Goal: Task Accomplishment & Management: Manage account settings

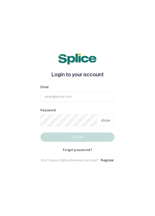
type input "[EMAIL_ADDRESS][DOMAIN_NAME]"
click at [40, 132] on button "Log in" at bounding box center [77, 136] width 74 height 9
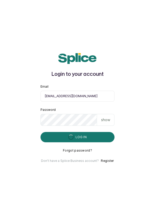
scroll to position [25, 0]
click at [18, 81] on main "Login to your account Email info@dermaspaceng.com Password show Log in Forgot p…" at bounding box center [77, 108] width 155 height 216
click at [6, 71] on main "Login to your account Email info@dermaspaceng.com Password show Log in Forgot p…" at bounding box center [77, 108] width 155 height 216
click at [14, 97] on main "Login to your account Email info@dermaspaceng.com Password show Log in Forgot p…" at bounding box center [77, 108] width 155 height 216
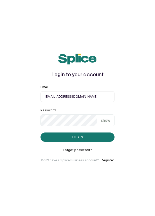
click at [93, 132] on button "Log in" at bounding box center [77, 136] width 74 height 9
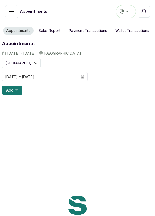
click at [127, 15] on button "[GEOGRAPHIC_DATA]" at bounding box center [126, 11] width 20 height 13
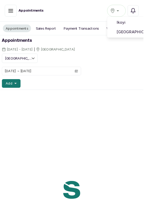
click at [150, 38] on li "Victoria Island" at bounding box center [142, 34] width 52 height 10
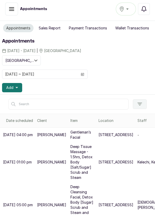
click at [145, 9] on icon "button" at bounding box center [143, 8] width 5 height 5
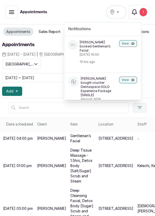
click at [129, 44] on button "View" at bounding box center [128, 43] width 18 height 7
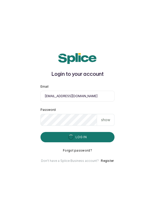
scroll to position [25, 0]
click at [151, 151] on main "Login to your account Email [EMAIL_ADDRESS][DOMAIN_NAME] Password show Log in F…" at bounding box center [77, 108] width 155 height 216
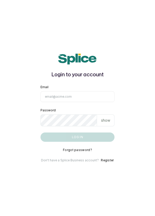
scroll to position [9, 0]
type input "[EMAIL_ADDRESS][DOMAIN_NAME]"
click at [40, 132] on button "Log in" at bounding box center [77, 136] width 74 height 9
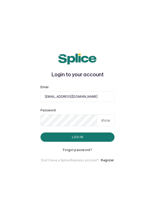
scroll to position [18, 0]
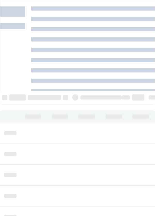
scroll to position [173, 0]
click at [92, 123] on td at bounding box center [87, 133] width 27 height 21
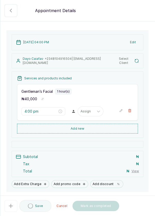
scroll to position [24, 0]
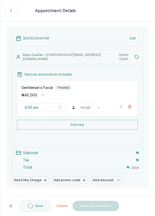
click at [134, 40] on button "Edit" at bounding box center [133, 38] width 12 height 9
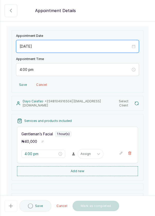
click at [48, 48] on input "2025/09/28" at bounding box center [75, 47] width 111 height 6
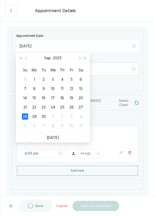
click at [36, 117] on div "29" at bounding box center [34, 116] width 6 height 6
type input "[DATE]"
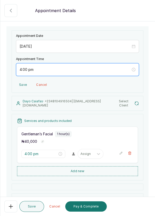
click at [21, 70] on input "4:00 pm" at bounding box center [75, 70] width 111 height 6
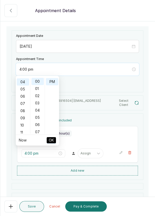
scroll to position [29, 0]
click at [21, 127] on div "10" at bounding box center [23, 124] width 12 height 7
click at [21, 89] on div "01" at bounding box center [23, 88] width 12 height 7
type input "1:00 pm"
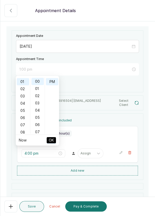
scroll to position [7, 0]
click at [50, 143] on span "OK" at bounding box center [51, 140] width 5 height 10
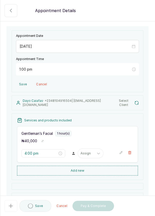
type input "1:00 pm"
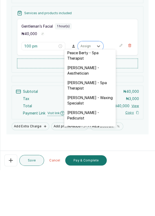
scroll to position [2, 0]
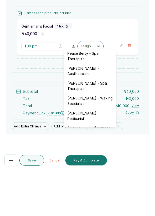
click at [87, 148] on div "[PERSON_NAME] - Waxing Specialist" at bounding box center [90, 146] width 52 height 15
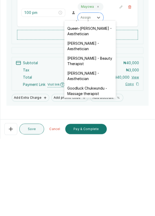
scroll to position [0, 0]
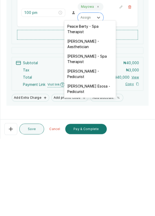
click at [32, 205] on button "Save" at bounding box center [31, 206] width 25 height 11
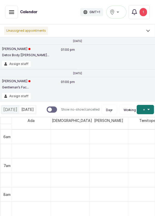
click at [142, 14] on div "1" at bounding box center [142, 12] width 7 height 8
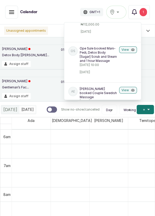
scroll to position [78, 0]
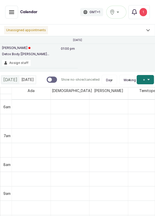
click at [144, 12] on div "1" at bounding box center [142, 12] width 7 height 8
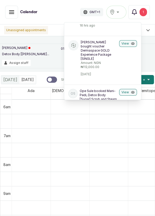
scroll to position [37, 0]
click at [128, 45] on button "View" at bounding box center [128, 43] width 18 height 7
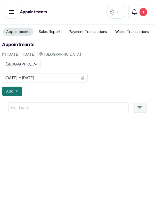
click at [114, 17] on button "[GEOGRAPHIC_DATA]" at bounding box center [116, 12] width 20 height 13
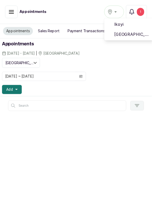
click at [122, 38] on li "[GEOGRAPHIC_DATA]" at bounding box center [132, 35] width 52 height 10
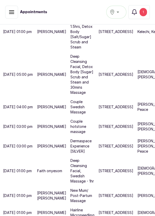
scroll to position [4, 0]
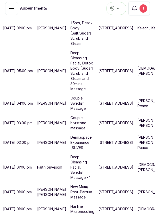
click at [137, 211] on p "[DEMOGRAPHIC_DATA]" at bounding box center [157, 208] width 40 height 5
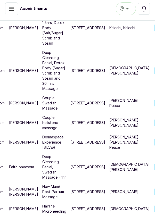
scroll to position [3, 0]
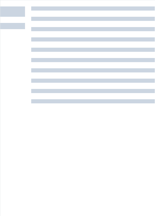
scroll to position [13, 0]
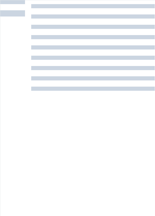
click at [100, 163] on div at bounding box center [92, 102] width 123 height 216
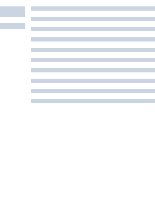
click at [93, 134] on div at bounding box center [92, 114] width 123 height 216
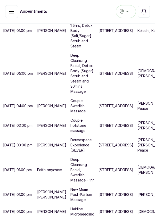
scroll to position [3, 0]
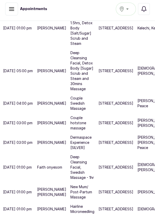
click at [84, 200] on p "New Mum/ Post-Partum Massage" at bounding box center [82, 191] width 24 height 15
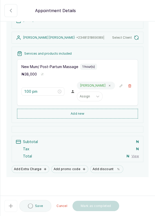
scroll to position [0, 0]
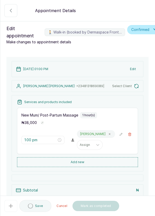
click at [155, 216] on section "Back Appointment Details Edit appointment 🚶 Walk-in (booked by Dermaspace Front…" at bounding box center [77, 108] width 155 height 216
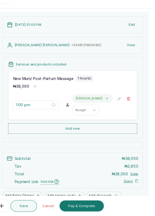
scroll to position [3, 0]
click at [86, 209] on button "Pay & Complete" at bounding box center [85, 206] width 41 height 10
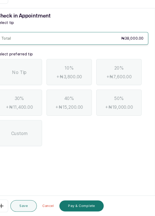
scroll to position [25, 0]
click at [31, 69] on div "No Tip" at bounding box center [27, 81] width 42 height 24
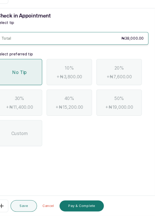
click at [89, 208] on button "Pay & Complete" at bounding box center [85, 206] width 41 height 10
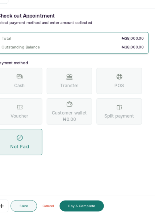
click at [30, 119] on span "Voucher" at bounding box center [27, 122] width 17 height 6
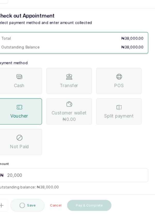
click at [84, 174] on input "text" at bounding box center [80, 177] width 128 height 6
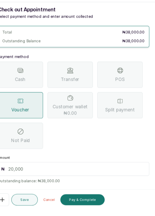
scroll to position [3, 0]
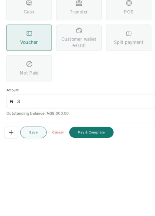
type input "38"
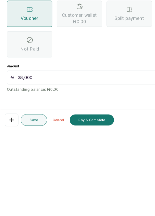
type input "38,000"
click at [80, 208] on button "Pay & Complete" at bounding box center [85, 206] width 41 height 10
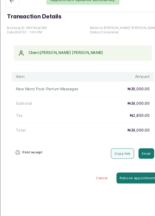
scroll to position [0, 0]
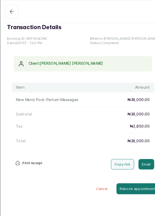
click at [12, 13] on icon "button" at bounding box center [11, 11] width 6 height 6
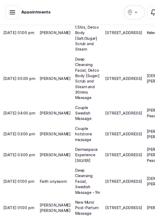
scroll to position [3, 0]
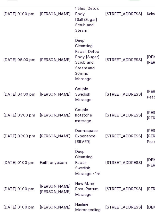
click at [137, 211] on p "[DEMOGRAPHIC_DATA]" at bounding box center [157, 208] width 40 height 5
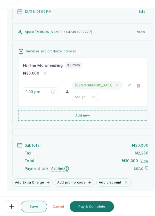
scroll to position [60, 0]
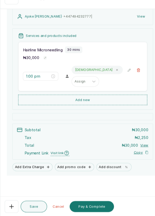
click at [36, 165] on button "Add Extra Charge" at bounding box center [31, 169] width 38 height 8
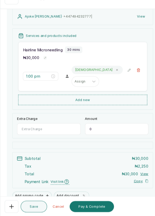
click at [48, 128] on input "Extra Charge" at bounding box center [45, 133] width 59 height 11
type input "Exosome"
click at [106, 128] on input "0" at bounding box center [109, 133] width 59 height 11
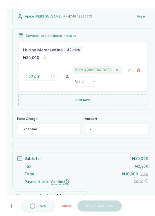
type input "20"
type input "20,000"
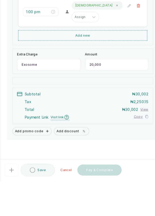
scroll to position [3, 0]
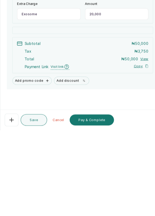
click at [95, 203] on button "Pay & Complete" at bounding box center [85, 206] width 41 height 10
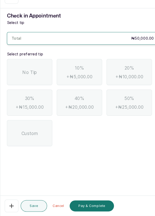
scroll to position [0, 0]
click at [34, 69] on div "No Tip" at bounding box center [27, 81] width 42 height 24
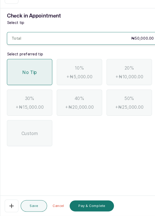
click at [84, 206] on button "Pay & Complete" at bounding box center [85, 206] width 41 height 10
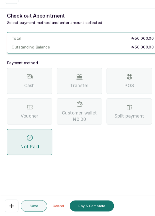
click at [69, 90] on span "Transfer" at bounding box center [74, 93] width 17 height 6
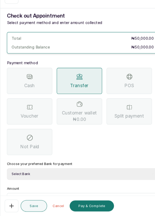
click at [94, 171] on select "Select Bank DERMASPACE ESTHETIC & WELLNESS CENT Sterling Bank DERMASPACEEST/DER…" at bounding box center [77, 176] width 142 height 11
select select "818ea5c0-5b47-4751-8f35-6fc14409c533"
click at [6, 171] on select "Select Bank DERMASPACE ESTHETIC & WELLNESS CENT Sterling Bank DERMASPACEEST/DER…" at bounding box center [77, 176] width 142 height 11
click at [42, 198] on input "text" at bounding box center [80, 201] width 128 height 6
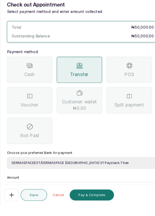
scroll to position [3, 0]
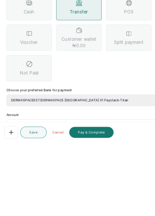
type input "5"
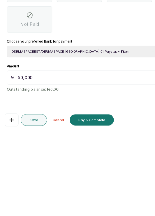
type input "50,000"
click at [87, 207] on button "Pay & Complete" at bounding box center [85, 206] width 41 height 10
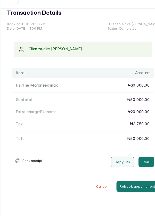
scroll to position [0, 0]
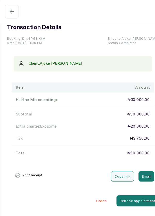
click at [13, 12] on icon "button" at bounding box center [11, 11] width 6 height 6
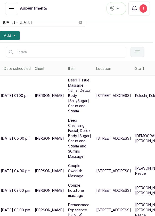
scroll to position [0, 2]
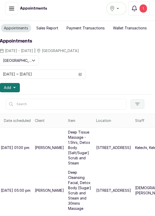
click at [11, 88] on span "Add" at bounding box center [7, 87] width 7 height 5
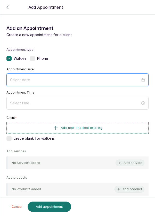
click at [122, 80] on input at bounding box center [75, 80] width 130 height 6
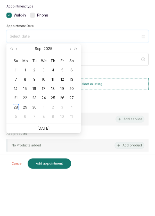
scroll to position [4, 0]
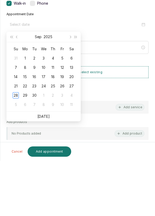
click at [15, 150] on div "28" at bounding box center [16, 150] width 6 height 6
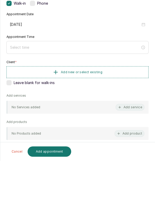
type input "[DATE]"
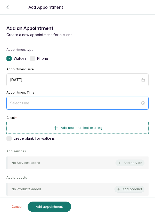
click at [88, 104] on input at bounding box center [75, 103] width 130 height 6
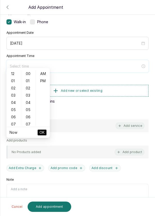
scroll to position [42, 0]
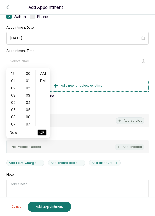
click at [15, 83] on div "01" at bounding box center [13, 80] width 12 height 7
click at [44, 83] on div "PM" at bounding box center [43, 80] width 12 height 7
type input "1:00 pm"
click at [44, 133] on span "OK" at bounding box center [41, 132] width 5 height 10
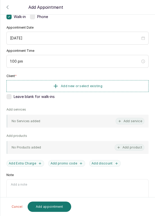
click at [116, 87] on button "Add new or select existing" at bounding box center [77, 86] width 142 height 12
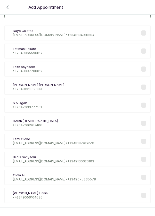
scroll to position [21, 0]
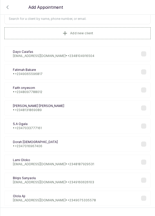
click at [112, 20] on input "text" at bounding box center [77, 18] width 146 height 11
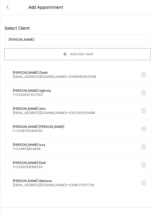
scroll to position [0, 0]
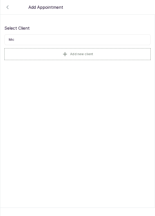
type input "Mi"
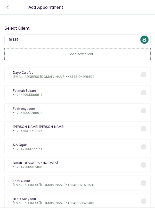
type input "194355"
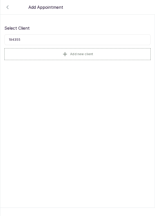
click at [112, 56] on button "Add new client" at bounding box center [77, 54] width 146 height 12
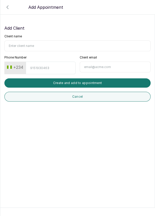
click at [108, 47] on input "Client name" at bounding box center [77, 45] width 146 height 11
type input "[PERSON_NAME]"
click at [52, 66] on input "Phone Number" at bounding box center [50, 68] width 49 height 13
click at [12, 68] on button "+234" at bounding box center [15, 67] width 20 height 8
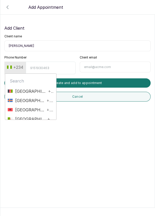
type input "1"
type input "Uni"
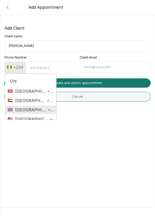
click at [43, 111] on span "[GEOGRAPHIC_DATA]" at bounding box center [30, 110] width 34 height 6
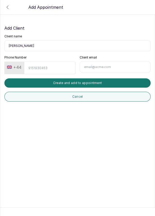
click at [17, 65] on button "+44" at bounding box center [14, 67] width 19 height 8
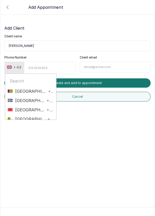
click at [36, 83] on input "text" at bounding box center [31, 81] width 46 height 10
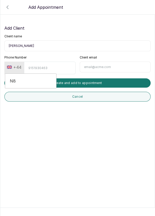
type input "N"
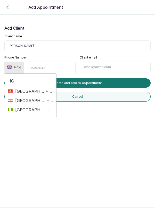
type input "I"
type input "Nig"
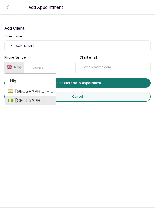
click at [45, 100] on span "+234" at bounding box center [49, 100] width 8 height 6
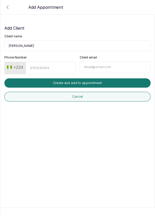
click at [47, 68] on input "Phone Number" at bounding box center [50, 68] width 49 height 13
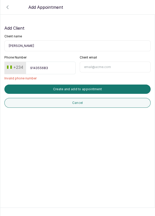
type input "9143556830"
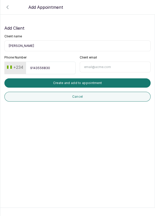
click at [114, 85] on button "Create and add to appointment" at bounding box center [77, 82] width 146 height 9
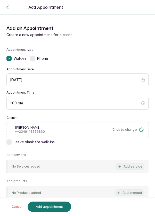
click at [130, 166] on button "Add service" at bounding box center [129, 166] width 29 height 7
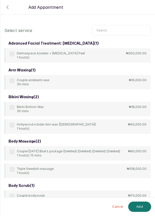
click at [122, 31] on input "text" at bounding box center [121, 30] width 58 height 11
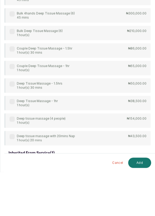
scroll to position [4, 0]
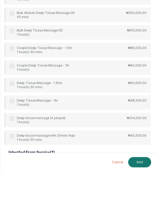
click at [13, 148] on div "Deep Tissue Massage - 1hr 1 hour(s)" at bounding box center [34, 147] width 48 height 8
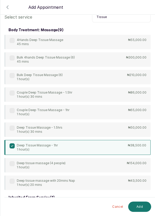
click at [128, 16] on input "Tissue" at bounding box center [121, 17] width 58 height 11
type input "T"
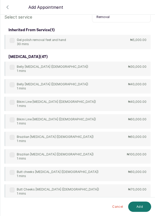
type input "Removal"
click at [67, 42] on div "Gel polish removal feet and hand 30 mins ₦5,000.00" at bounding box center [77, 42] width 146 height 14
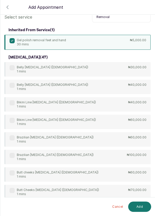
click at [143, 208] on button "Add" at bounding box center [139, 206] width 23 height 10
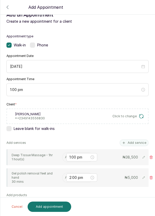
click at [62, 159] on div "Assign" at bounding box center [77, 157] width 31 height 10
click at [65, 156] on input "text" at bounding box center [65, 157] width 1 height 4
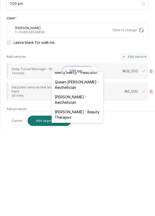
scroll to position [115, 0]
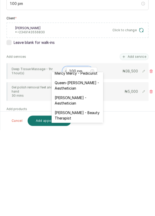
click at [73, 181] on div "[PERSON_NAME] - Aesthetician" at bounding box center [78, 186] width 52 height 15
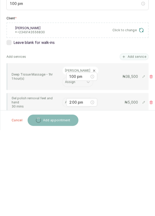
scroll to position [4, 0]
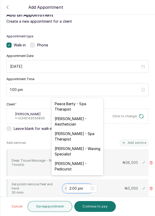
click at [65, 186] on input "text" at bounding box center [65, 188] width 1 height 4
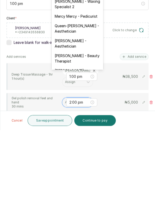
scroll to position [92, 0]
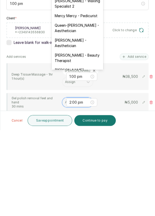
click at [78, 123] on div "[PERSON_NAME] - Aesthetician" at bounding box center [78, 128] width 52 height 15
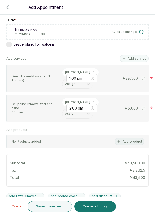
scroll to position [100, 0]
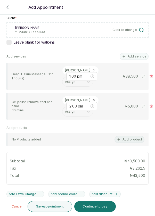
click at [128, 136] on button "Add product" at bounding box center [129, 139] width 30 height 7
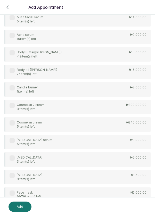
scroll to position [0, 0]
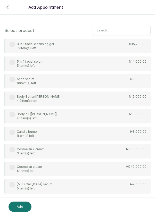
click at [124, 28] on input "text" at bounding box center [121, 30] width 58 height 11
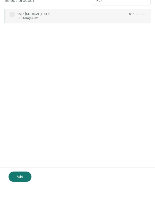
scroll to position [4, 0]
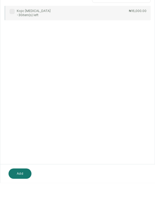
type input "Koji"
click at [107, 42] on div "Kojic [MEDICAL_DATA] -30 item(s) left ₦16,000.00" at bounding box center [77, 46] width 146 height 14
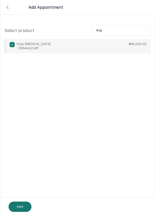
click at [23, 208] on button "Add" at bounding box center [19, 206] width 23 height 10
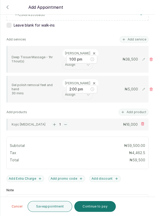
scroll to position [132, 0]
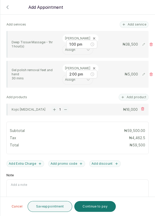
click at [94, 208] on button "Continue to pay" at bounding box center [94, 206] width 41 height 11
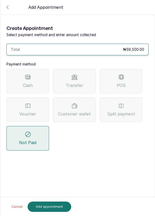
scroll to position [25, 0]
click at [68, 82] on span "Transfer" at bounding box center [74, 85] width 17 height 6
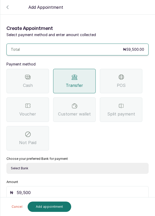
click at [69, 163] on select "Select Bank DERMASPACE ESTHETIC & WELLNESS CENT Sterling Bank DERMASPACEEST/DER…" at bounding box center [77, 168] width 142 height 11
select select "818ea5c0-5b47-4751-8f35-6fc14409c533"
click at [6, 163] on select "Select Bank DERMASPACE ESTHETIC & WELLNESS CENT Sterling Bank DERMASPACEEST/DER…" at bounding box center [77, 168] width 142 height 11
click at [55, 204] on button "Add appointment" at bounding box center [50, 206] width 44 height 10
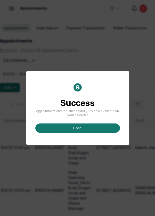
click at [81, 133] on button "done" at bounding box center [77, 127] width 84 height 9
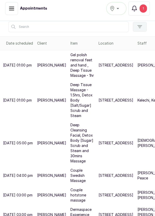
scroll to position [0, 0]
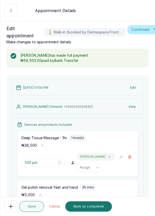
click at [88, 209] on button "Mark as completed" at bounding box center [88, 206] width 47 height 10
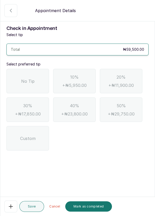
click at [36, 80] on div "No Tip" at bounding box center [27, 81] width 42 height 24
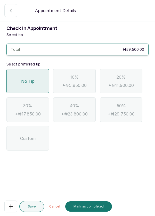
click at [95, 207] on button "Mark as completed" at bounding box center [88, 206] width 47 height 10
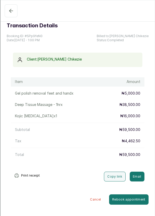
click at [11, 12] on icon "button" at bounding box center [11, 11] width 6 height 6
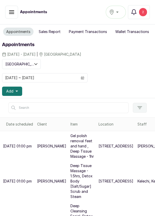
click at [144, 9] on div "2" at bounding box center [143, 12] width 8 height 8
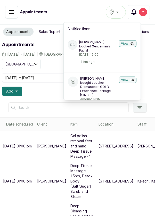
click at [141, 14] on div "2" at bounding box center [143, 12] width 8 height 8
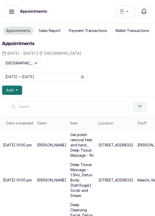
click at [14, 93] on button "Add" at bounding box center [12, 89] width 20 height 9
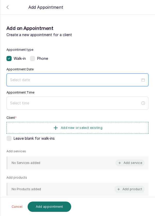
click at [71, 81] on input at bounding box center [75, 80] width 130 height 6
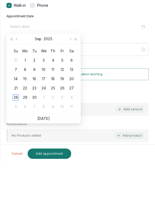
click at [16, 154] on td "28" at bounding box center [15, 150] width 9 height 9
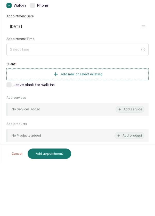
type input "[DATE]"
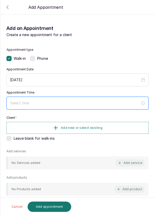
click at [62, 103] on input at bounding box center [75, 103] width 130 height 6
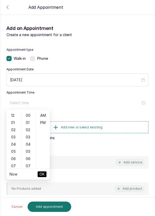
click at [13, 124] on div "01" at bounding box center [13, 122] width 12 height 7
click at [43, 125] on div "PM" at bounding box center [43, 122] width 12 height 7
type input "1:00 pm"
click at [41, 175] on span "OK" at bounding box center [41, 174] width 5 height 10
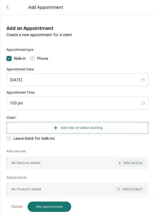
click at [75, 128] on span "Add new or select existing" at bounding box center [81, 128] width 41 height 4
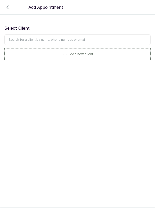
click at [92, 39] on input "text" at bounding box center [77, 39] width 146 height 11
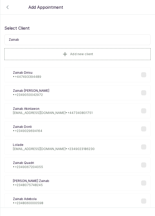
scroll to position [0, 0]
click at [72, 38] on input "Zainab" at bounding box center [77, 39] width 146 height 11
type input "Z"
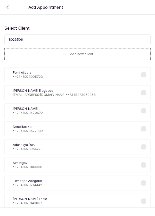
type input "80235060"
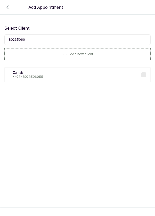
click at [142, 76] on label at bounding box center [143, 74] width 5 height 5
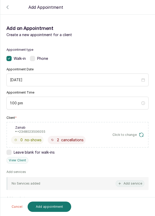
click at [119, 183] on icon "button" at bounding box center [119, 183] width 2 height 2
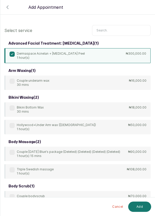
click at [48, 58] on p "1 hour(s)" at bounding box center [51, 58] width 68 height 4
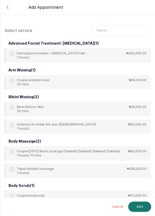
click at [116, 29] on input "text" at bounding box center [121, 30] width 58 height 11
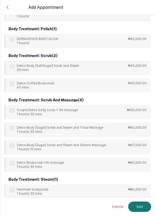
scroll to position [71, 0]
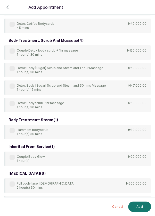
type input "Body"
click at [12, 71] on div "body scrub ( 1 ) Couple bodyscrub 45 mins ₦70,000.00 body treatment ( 1 ) Coupl…" at bounding box center [77, 117] width 146 height 413
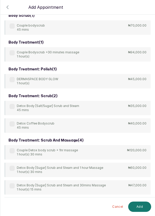
click at [12, 169] on label at bounding box center [12, 168] width 5 height 5
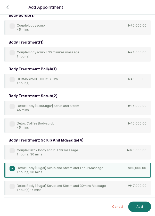
click at [140, 209] on button "Add" at bounding box center [139, 206] width 23 height 10
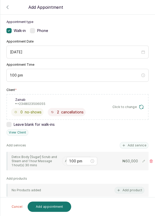
click at [65, 160] on input "text" at bounding box center [65, 161] width 1 height 4
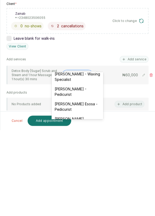
scroll to position [48, 0]
click at [78, 177] on div "[PERSON_NAME] - Pedicurist" at bounding box center [78, 177] width 52 height 15
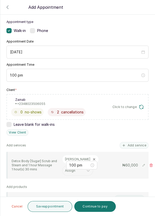
click at [97, 205] on button "Continue to pay" at bounding box center [94, 206] width 41 height 11
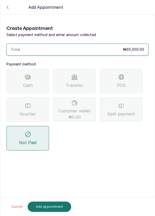
scroll to position [25, 0]
click at [78, 82] on span "Transfer" at bounding box center [74, 85] width 17 height 6
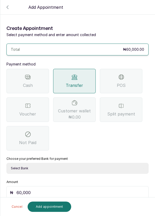
click at [54, 163] on select "Select Bank DERMASPACE ESTHETIC & WELLNESS CENT Sterling Bank DERMASPACEEST/DER…" at bounding box center [77, 168] width 142 height 11
select select "818ea5c0-5b47-4751-8f35-6fc14409c533"
click at [6, 163] on select "Select Bank DERMASPACE ESTHETIC & WELLNESS CENT Sterling Bank DERMASPACEEST/DER…" at bounding box center [77, 168] width 142 height 11
click at [50, 208] on button "Add appointment" at bounding box center [50, 206] width 44 height 10
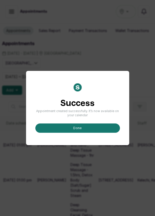
click at [89, 133] on button "done" at bounding box center [77, 127] width 84 height 9
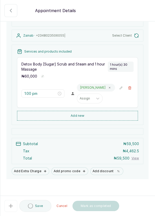
scroll to position [71, 0]
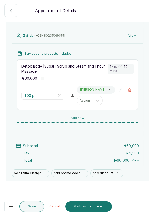
click at [86, 211] on button "Mark as completed" at bounding box center [88, 206] width 47 height 10
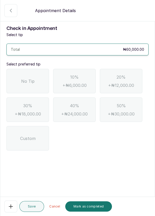
scroll to position [0, 0]
click at [29, 90] on div "No Tip" at bounding box center [27, 81] width 42 height 24
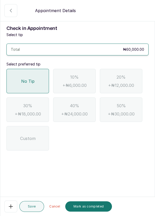
click at [85, 211] on button "Mark as completed" at bounding box center [88, 206] width 47 height 10
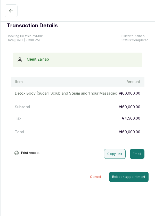
click at [10, 11] on icon "button" at bounding box center [11, 11] width 6 height 6
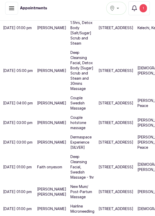
scroll to position [22, 0]
click at [51, 164] on p "Faith onyesom" at bounding box center [49, 166] width 25 height 5
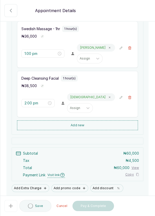
scroll to position [105, 0]
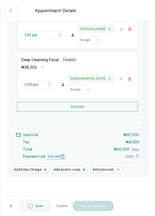
click at [96, 105] on button "Add new" at bounding box center [77, 107] width 121 height 10
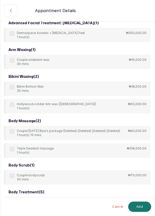
scroll to position [0, 0]
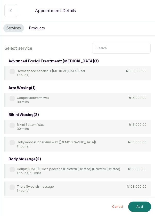
click at [118, 49] on input "text" at bounding box center [121, 48] width 58 height 11
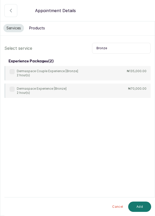
type input "Bronze"
click at [8, 97] on div "Dermaspace Experience [Bronze] 2 hour(s) ₦70,000.00" at bounding box center [77, 90] width 146 height 14
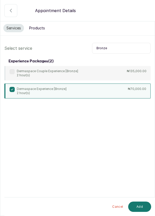
click at [140, 211] on button "Add" at bounding box center [139, 206] width 23 height 10
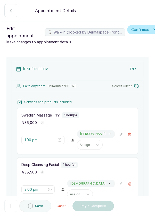
type input "3:00 pm"
click at [130, 135] on icon "button" at bounding box center [130, 134] width 4 height 4
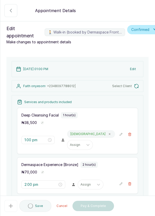
type input "2:00 pm"
type input "3:00 pm"
click at [132, 135] on button "🚶 Walk-in (booked by Dermaspace Frontdesk)" at bounding box center [130, 134] width 8 height 8
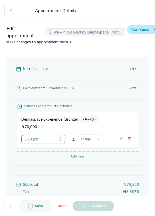
click at [46, 140] on input "3:00 pm" at bounding box center [40, 139] width 33 height 6
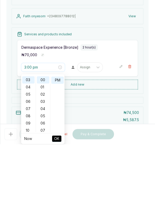
scroll to position [22, 0]
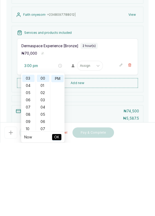
click at [31, 194] on div "09" at bounding box center [28, 194] width 12 height 7
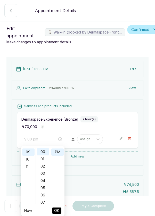
scroll to position [0, 0]
click at [29, 158] on div "01" at bounding box center [28, 158] width 12 height 7
type input "1:00 pm"
click at [57, 207] on span "OK" at bounding box center [56, 210] width 5 height 10
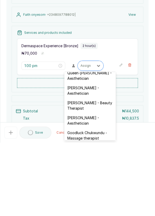
scroll to position [132, 0]
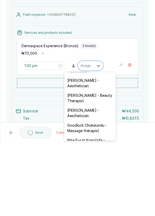
click at [94, 165] on div "[PERSON_NAME] - Beauty Therapist" at bounding box center [90, 171] width 52 height 15
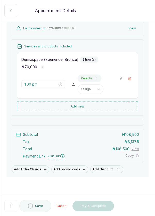
scroll to position [0, 0]
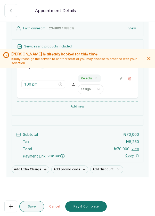
click at [86, 211] on button "Pay & Complete" at bounding box center [85, 206] width 41 height 10
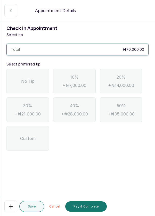
click at [43, 85] on div "No Tip" at bounding box center [27, 81] width 42 height 24
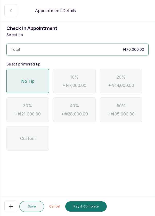
click at [86, 211] on button "Pay & Complete" at bounding box center [85, 206] width 41 height 10
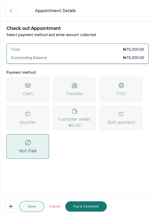
click at [38, 115] on div "Voucher" at bounding box center [27, 118] width 42 height 24
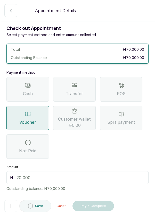
click at [90, 180] on input "text" at bounding box center [80, 177] width 128 height 6
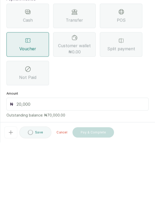
scroll to position [25, 0]
type input "70"
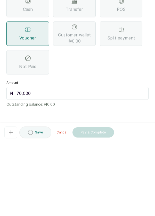
scroll to position [4, 0]
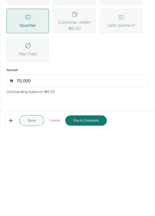
type input "70,000"
click at [96, 207] on button "Pay & Complete" at bounding box center [85, 206] width 41 height 10
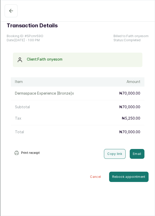
click at [11, 12] on icon "button" at bounding box center [11, 11] width 6 height 6
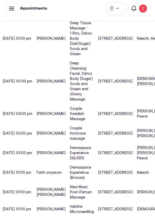
scroll to position [179, 0]
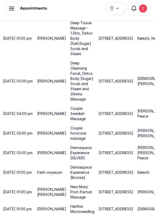
click at [137, 134] on p "[PERSON_NAME], [PERSON_NAME]" at bounding box center [157, 133] width 40 height 10
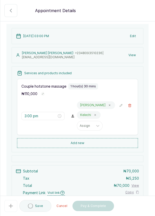
scroll to position [70, 0]
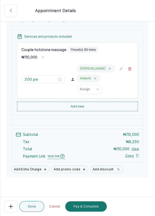
click at [85, 209] on button "Pay & Complete" at bounding box center [85, 206] width 41 height 10
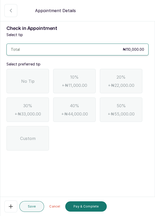
scroll to position [0, 0]
click at [16, 77] on div "No Tip" at bounding box center [27, 81] width 42 height 24
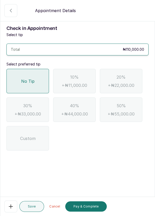
click at [82, 209] on button "Pay & Complete" at bounding box center [85, 206] width 41 height 10
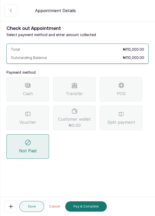
click at [69, 94] on span "Transfer" at bounding box center [74, 93] width 17 height 6
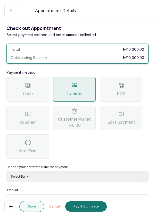
click at [23, 180] on select "Select Bank DERMASPACE ESTHETIC & WELLNESS CENT Sterling Bank DERMASPACEEST/DER…" at bounding box center [77, 176] width 142 height 11
select select "818ea5c0-5b47-4751-8f35-6fc14409c533"
click at [6, 171] on select "Select Bank DERMASPACE ESTHETIC & WELLNESS CENT Sterling Bank DERMASPACEEST/DER…" at bounding box center [77, 176] width 142 height 11
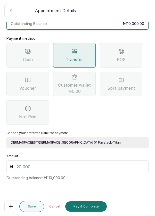
click at [21, 167] on input "text" at bounding box center [80, 167] width 128 height 6
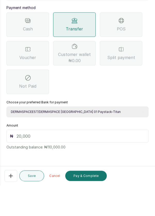
scroll to position [21, 0]
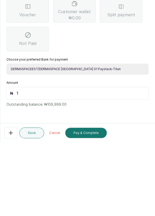
type input "11"
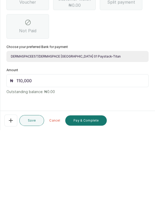
scroll to position [25, 0]
type input "110,000"
click at [81, 208] on button "Pay & Complete" at bounding box center [85, 206] width 41 height 10
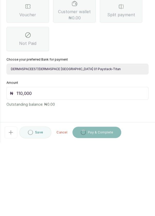
scroll to position [4, 0]
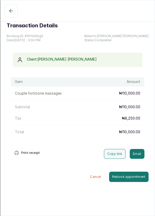
click at [9, 15] on button "Completed" at bounding box center [11, 10] width 13 height 13
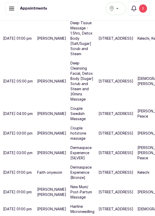
click at [10, 14] on button "Completed" at bounding box center [11, 8] width 13 height 13
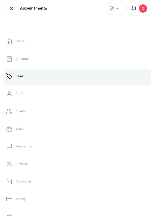
click at [69, 10] on div "Appointments" at bounding box center [46, 8] width 83 height 13
click at [12, 9] on icon "button" at bounding box center [11, 8] width 3 height 3
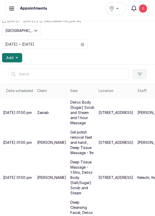
scroll to position [0, 0]
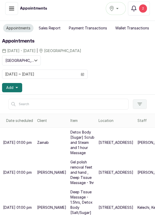
click at [18, 85] on button "Add" at bounding box center [12, 87] width 20 height 9
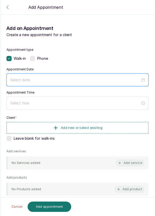
click at [121, 82] on input at bounding box center [75, 80] width 130 height 6
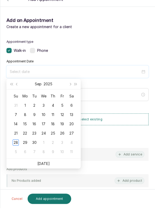
scroll to position [4, 0]
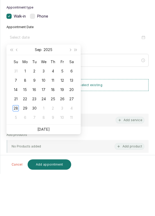
click at [24, 152] on div "29" at bounding box center [25, 150] width 6 height 6
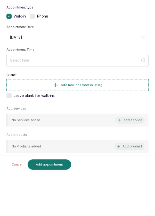
type input "[DATE]"
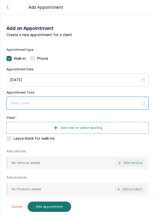
click at [88, 104] on input at bounding box center [75, 103] width 130 height 6
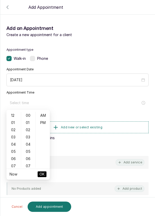
click at [11, 123] on div "01" at bounding box center [13, 122] width 12 height 7
click at [44, 123] on div "PM" at bounding box center [43, 122] width 12 height 7
type input "1:00 pm"
click at [42, 175] on span "OK" at bounding box center [41, 174] width 5 height 10
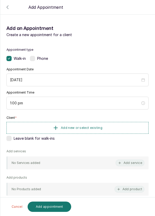
click at [96, 127] on span "Add new or select existing" at bounding box center [81, 128] width 41 height 4
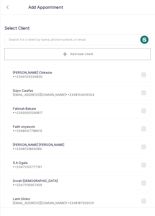
click at [89, 97] on div "DC [PERSON_NAME] [EMAIL_ADDRESS][DOMAIN_NAME] • [PHONE_NUMBER]" at bounding box center [77, 92] width 146 height 15
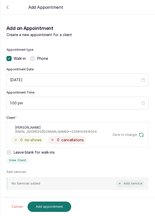
click at [7, 9] on div at bounding box center [77, 21] width 155 height 26
click at [9, 12] on div at bounding box center [77, 21] width 155 height 26
click at [13, 211] on button "Cancel" at bounding box center [16, 206] width 17 height 10
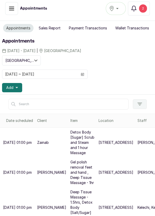
click at [80, 75] on span at bounding box center [83, 74] width 10 height 9
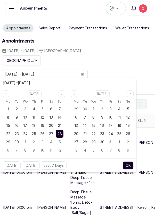
click at [8, 144] on div "29" at bounding box center [8, 142] width 8 height 8
click at [6, 143] on span "29" at bounding box center [8, 142] width 4 height 4
click at [128, 168] on button "OK" at bounding box center [128, 165] width 11 height 8
type input "[DATE] ~ [DATE]"
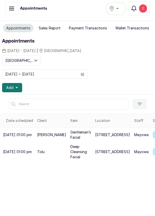
click at [70, 159] on p "Deep Cleansing Facial" at bounding box center [80, 151] width 21 height 15
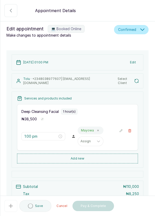
click at [131, 62] on button "Edit" at bounding box center [133, 62] width 12 height 9
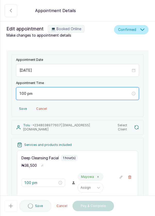
click at [21, 92] on input "1:00 pm" at bounding box center [75, 94] width 111 height 6
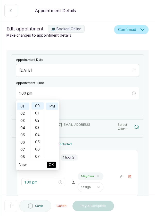
click at [20, 114] on div "02" at bounding box center [23, 113] width 12 height 7
type input "2:00 pm"
click at [52, 167] on span "OK" at bounding box center [51, 165] width 5 height 10
type input "2:00 pm"
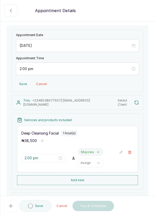
scroll to position [28, 0]
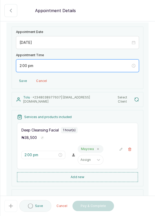
click at [25, 65] on input "2:00 pm" at bounding box center [75, 66] width 111 height 6
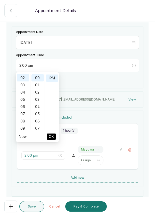
click at [20, 111] on div "07" at bounding box center [23, 113] width 12 height 7
click at [18, 85] on div "01" at bounding box center [23, 84] width 12 height 7
type input "1:00 pm"
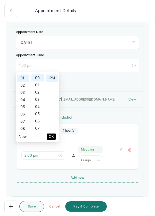
click at [52, 135] on span "OK" at bounding box center [51, 137] width 5 height 10
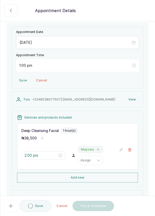
type input "1:00 pm"
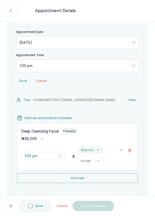
click at [13, 14] on button "💻 Booked Online" at bounding box center [10, 10] width 13 height 13
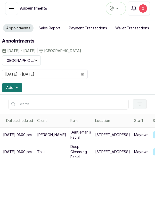
click at [12, 86] on span "Add" at bounding box center [9, 87] width 7 height 5
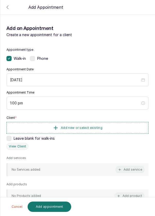
click at [80, 127] on span "Add new or select existing" at bounding box center [81, 128] width 41 height 4
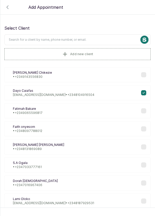
click at [15, 39] on input "text" at bounding box center [77, 39] width 146 height 11
type input "Itunuoluwa"
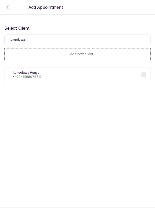
click at [16, 79] on div "IH Itunuoluwa Hunya • [PHONE_NUMBER]" at bounding box center [77, 74] width 146 height 15
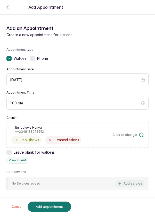
click at [128, 184] on button "Add service" at bounding box center [129, 183] width 29 height 7
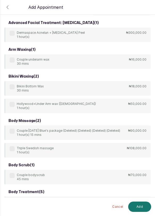
scroll to position [0, 0]
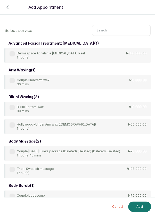
click at [124, 35] on input "text" at bounding box center [121, 30] width 58 height 11
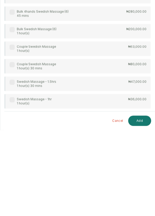
scroll to position [3, 0]
type input "Swedish"
click at [13, 187] on div "Swedish Massage - 1hr 1 hour(s)" at bounding box center [31, 187] width 42 height 8
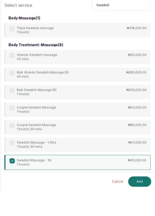
scroll to position [4, 0]
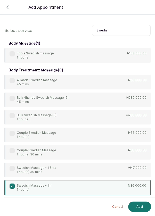
click at [140, 206] on button "Add" at bounding box center [139, 206] width 23 height 10
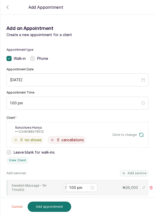
click at [65, 186] on input "text" at bounding box center [65, 188] width 1 height 4
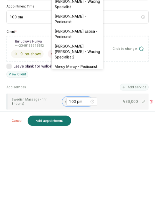
scroll to position [43, 0]
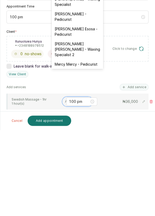
click at [60, 134] on div "[PERSON_NAME] [PERSON_NAME] - Waxing Specialist 2" at bounding box center [78, 135] width 52 height 20
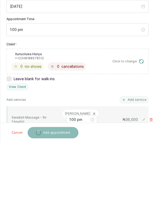
scroll to position [4, 0]
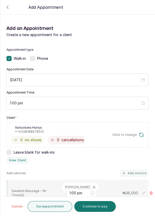
click at [42, 207] on button "Save appointment" at bounding box center [50, 206] width 45 height 11
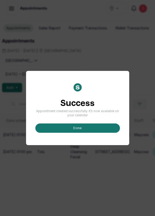
click at [94, 133] on button "done" at bounding box center [77, 127] width 84 height 9
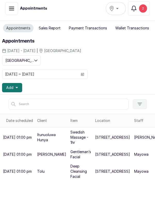
click at [12, 90] on button "Add" at bounding box center [12, 87] width 20 height 9
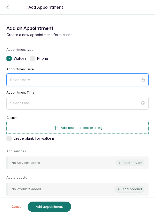
click at [121, 79] on input at bounding box center [75, 80] width 130 height 6
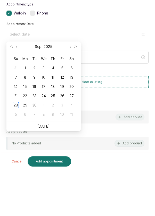
click at [29, 150] on td "29" at bounding box center [24, 150] width 9 height 9
type input "[DATE]"
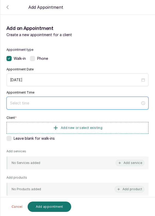
click at [84, 105] on div at bounding box center [77, 103] width 142 height 13
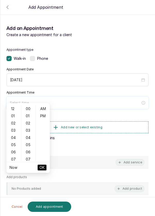
scroll to position [25, 0]
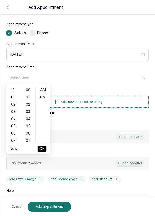
click at [15, 105] on div "02" at bounding box center [13, 104] width 12 height 7
click at [45, 98] on div "PM" at bounding box center [43, 96] width 12 height 7
type input "2:00 pm"
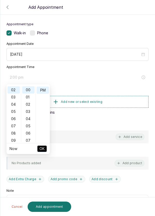
click at [43, 148] on span "OK" at bounding box center [41, 149] width 5 height 10
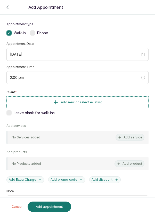
click at [87, 104] on button "Add new or select existing" at bounding box center [77, 102] width 142 height 12
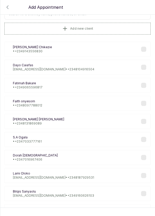
scroll to position [5, 0]
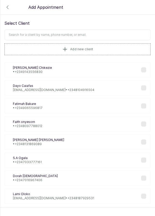
click at [101, 36] on input "text" at bounding box center [77, 34] width 146 height 11
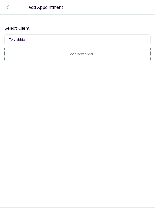
scroll to position [0, 0]
type input "T"
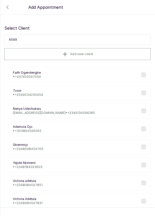
type input "45991"
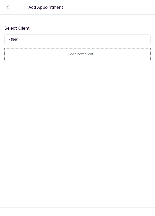
click at [28, 50] on button "Add new client" at bounding box center [77, 54] width 146 height 12
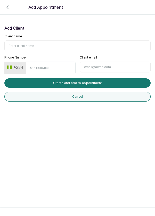
click at [19, 47] on input "Client name" at bounding box center [77, 45] width 146 height 11
type input "Tolu Abbie"
click at [37, 70] on input "Phone Number" at bounding box center [50, 68] width 49 height 13
click at [15, 69] on button "+234" at bounding box center [15, 67] width 20 height 8
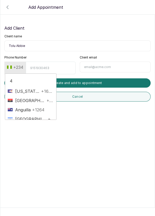
type input "45"
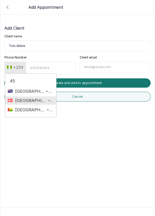
click at [23, 103] on li "[GEOGRAPHIC_DATA] +45" at bounding box center [30, 100] width 51 height 8
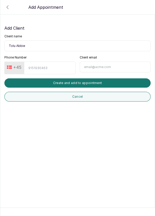
click at [36, 67] on input "Phone Number" at bounding box center [49, 68] width 51 height 13
type input "591312814"
click at [28, 84] on button "Create and add to appointment" at bounding box center [77, 82] width 146 height 9
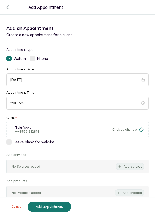
click at [128, 168] on button "Add service" at bounding box center [129, 166] width 29 height 7
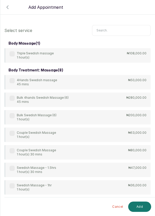
scroll to position [21, 0]
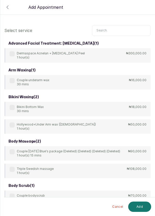
click at [98, 39] on div "advanced facial treatment: [MEDICAL_DATA] ( 1 )" at bounding box center [77, 43] width 146 height 9
click at [127, 30] on input "text" at bounding box center [121, 30] width 58 height 11
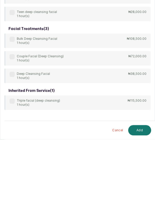
type input "Cleansing"
click at [12, 156] on div "Deep Cleansing Facial 1 hour(s) ₦38,500.00" at bounding box center [77, 152] width 146 height 14
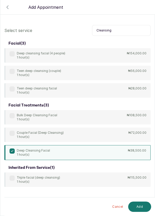
click at [141, 206] on button "Add" at bounding box center [139, 206] width 23 height 10
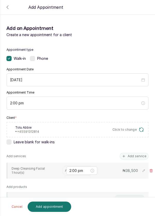
click at [65, 170] on input "text" at bounding box center [65, 171] width 1 height 4
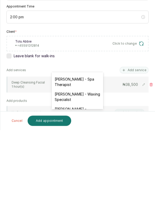
scroll to position [32, 0]
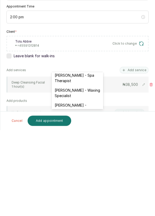
click at [60, 176] on div "[PERSON_NAME] - Waxing Specialist" at bounding box center [78, 178] width 52 height 15
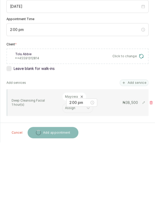
scroll to position [4, 0]
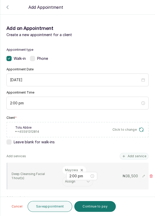
click at [45, 209] on button "Save appointment" at bounding box center [50, 206] width 45 height 11
click at [122, 127] on span "Click to change" at bounding box center [124, 129] width 24 height 4
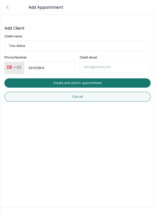
scroll to position [0, 0]
click at [16, 68] on button "+45" at bounding box center [14, 67] width 19 height 8
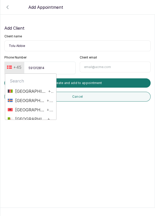
type input "4"
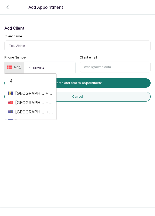
scroll to position [71, 0]
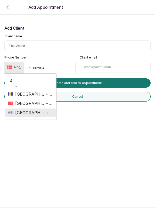
click at [27, 112] on span "[GEOGRAPHIC_DATA]" at bounding box center [29, 112] width 32 height 6
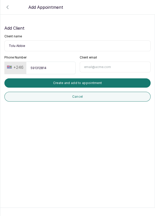
click at [13, 67] on button "+246" at bounding box center [15, 67] width 21 height 8
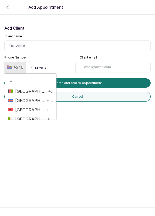
type input "+4"
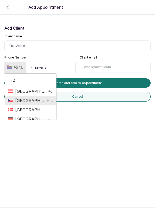
click at [20, 103] on li "Czech Republic +420" at bounding box center [30, 100] width 51 height 8
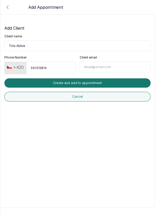
click at [15, 67] on button "+420" at bounding box center [15, 67] width 21 height 8
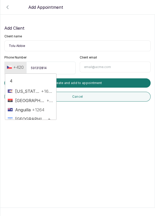
type input "44"
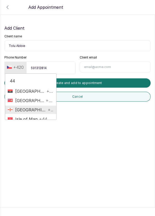
click at [25, 112] on span "[GEOGRAPHIC_DATA]" at bounding box center [30, 110] width 34 height 6
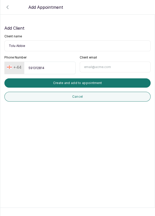
click at [135, 84] on button "Create and add to appointment" at bounding box center [77, 82] width 146 height 9
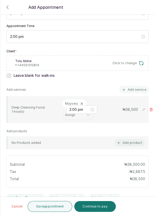
scroll to position [100, 0]
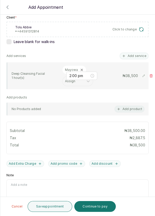
click at [42, 205] on button "Save appointment" at bounding box center [50, 206] width 45 height 11
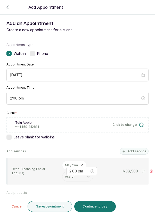
scroll to position [4, 0]
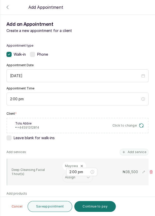
click at [40, 208] on button "Save appointment" at bounding box center [50, 206] width 45 height 11
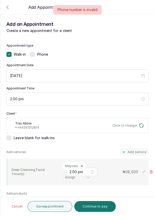
click at [142, 127] on icon "button" at bounding box center [141, 125] width 5 height 5
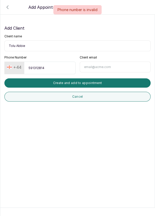
scroll to position [0, 0]
click at [15, 65] on button "+44" at bounding box center [14, 67] width 19 height 8
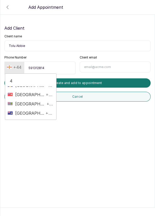
scroll to position [78, 0]
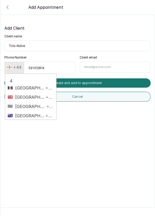
type input "4"
click at [63, 68] on input "591312814" at bounding box center [49, 68] width 51 height 13
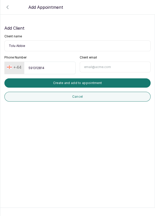
click at [7, 7] on icon "button" at bounding box center [8, 7] width 2 height 3
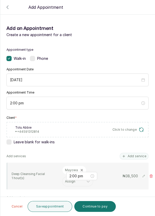
click at [8, 139] on label at bounding box center [8, 141] width 5 height 5
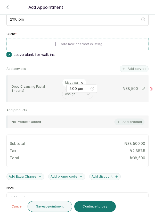
scroll to position [92, 0]
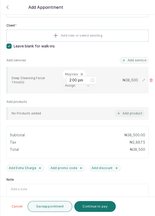
click at [44, 209] on button "Save appointment" at bounding box center [50, 206] width 45 height 11
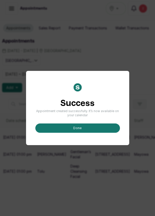
click at [62, 133] on button "done" at bounding box center [77, 127] width 84 height 9
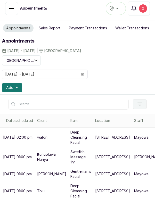
click at [10, 88] on span "Add" at bounding box center [9, 87] width 7 height 5
click at [81, 74] on icon "calendar" at bounding box center [83, 74] width 4 height 4
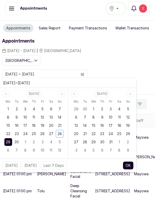
click at [60, 133] on span "28" at bounding box center [59, 133] width 4 height 4
click at [59, 134] on span "28" at bounding box center [59, 133] width 4 height 4
click at [124, 165] on button "OK" at bounding box center [128, 165] width 11 height 8
type input "[DATE] ~ [DATE]"
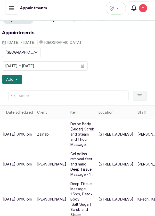
scroll to position [16, 0]
